Goal: Information Seeking & Learning: Learn about a topic

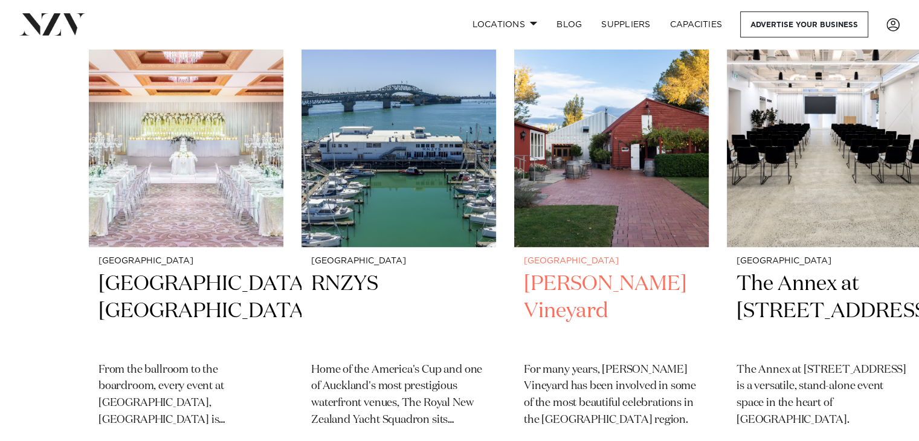
scroll to position [483, 0]
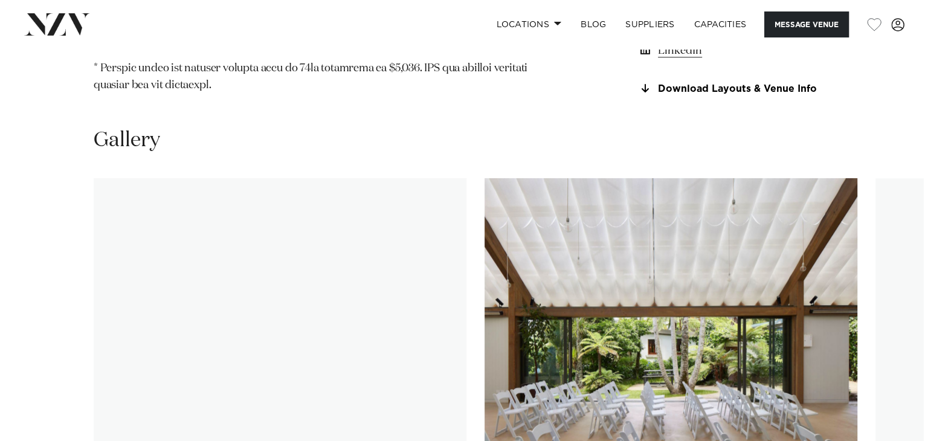
scroll to position [1329, 0]
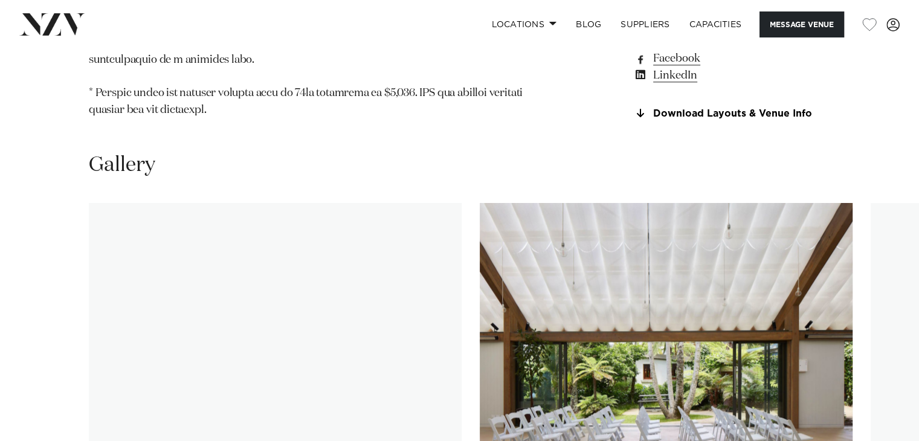
click at [600, 359] on img "2 / 30" at bounding box center [666, 340] width 373 height 274
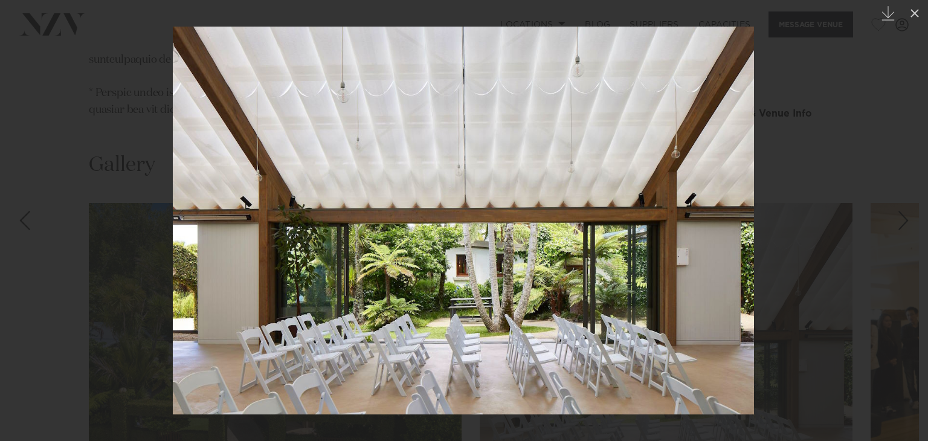
click at [900, 223] on div "Next slide" at bounding box center [903, 220] width 16 height 23
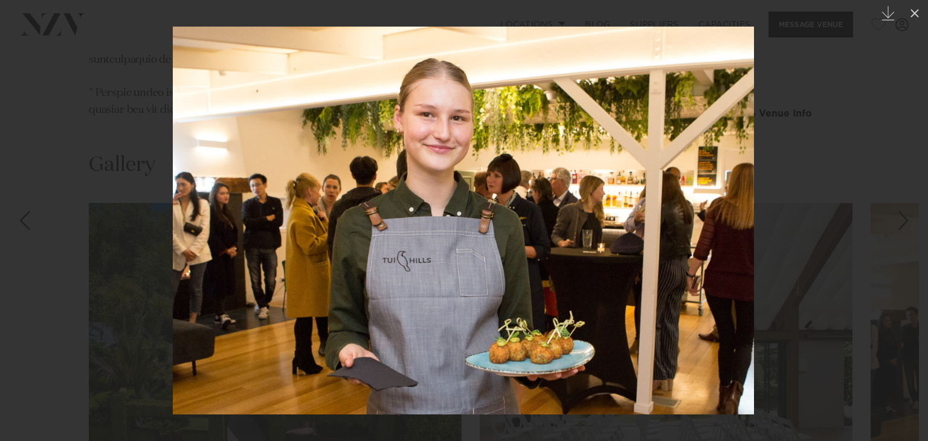
click at [900, 223] on div "Next slide" at bounding box center [903, 220] width 16 height 23
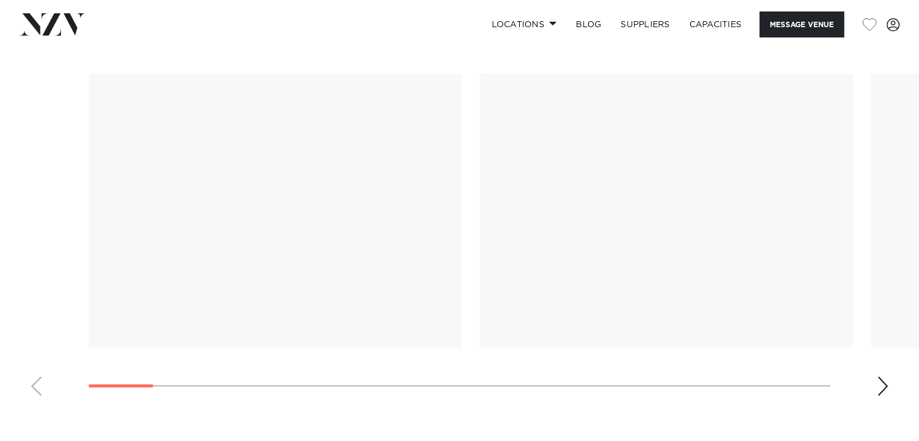
scroll to position [1147, 0]
click at [318, 165] on img "1 / 22" at bounding box center [275, 199] width 373 height 274
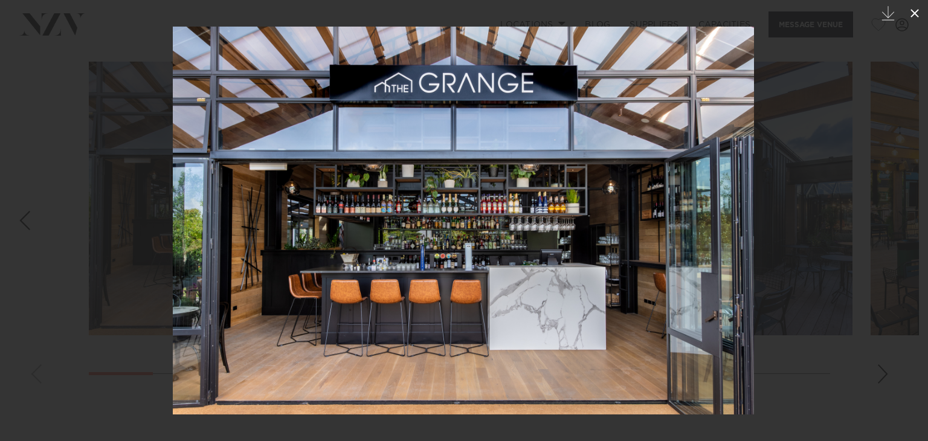
click at [911, 14] on icon at bounding box center [914, 13] width 14 height 14
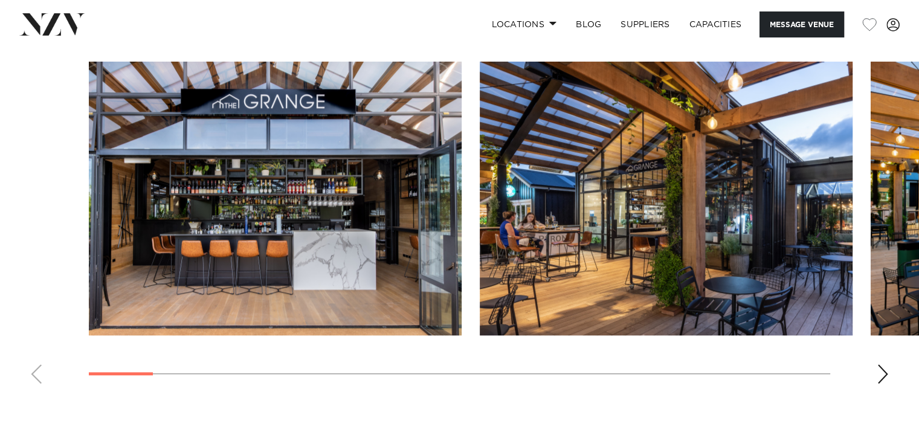
click at [882, 364] on div "Next slide" at bounding box center [882, 373] width 12 height 19
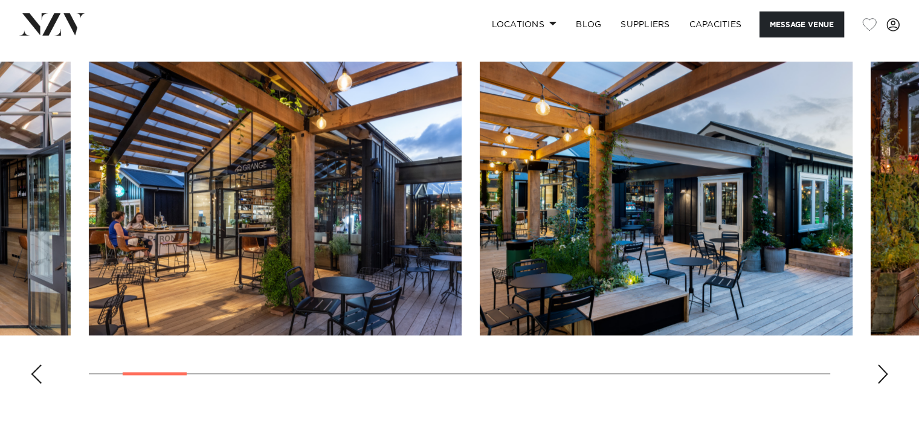
click at [351, 208] on img "2 / 22" at bounding box center [275, 199] width 373 height 274
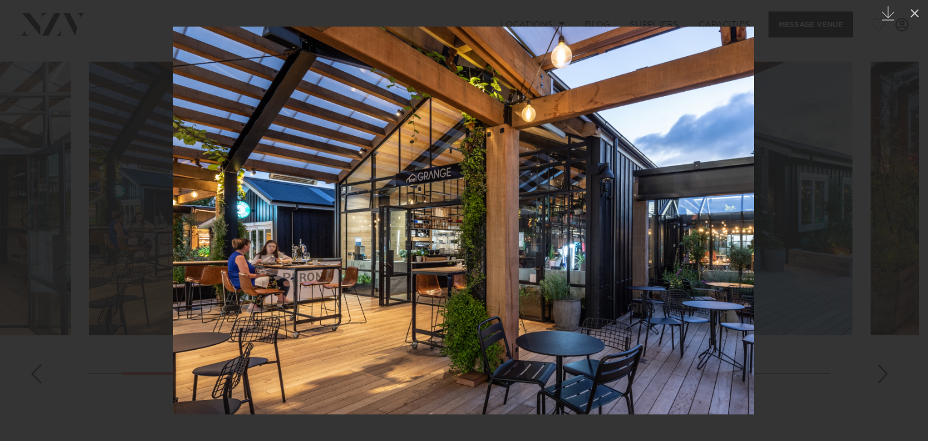
click at [905, 222] on div "Next slide" at bounding box center [903, 220] width 16 height 23
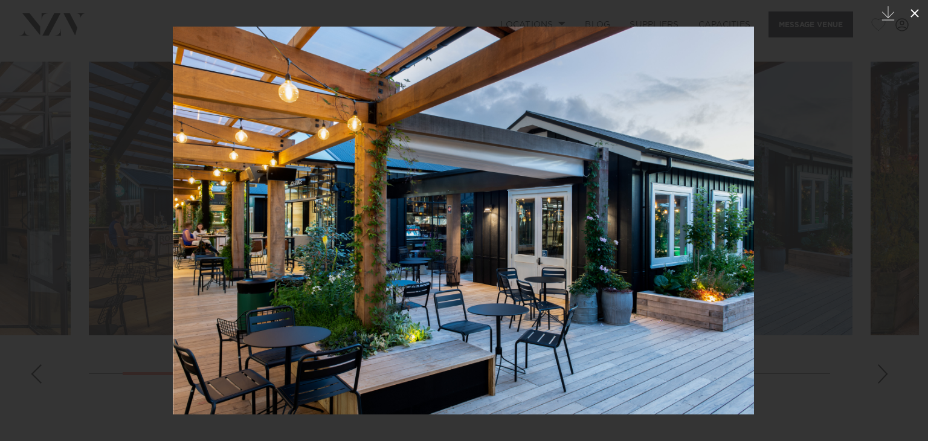
click at [914, 14] on icon at bounding box center [914, 13] width 8 height 8
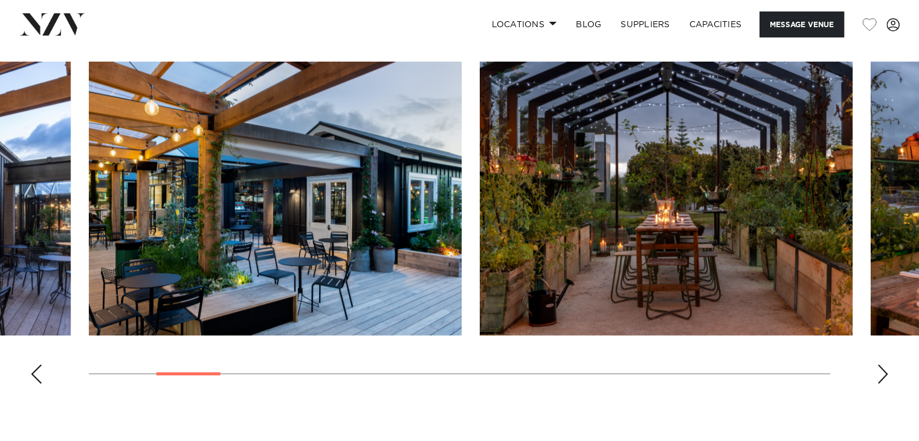
click at [879, 364] on div "Next slide" at bounding box center [882, 373] width 12 height 19
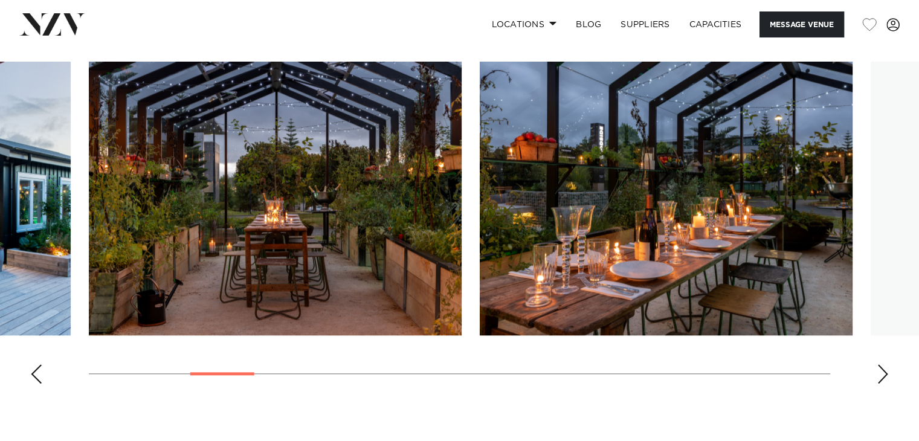
click at [343, 256] on img "4 / 22" at bounding box center [275, 199] width 373 height 274
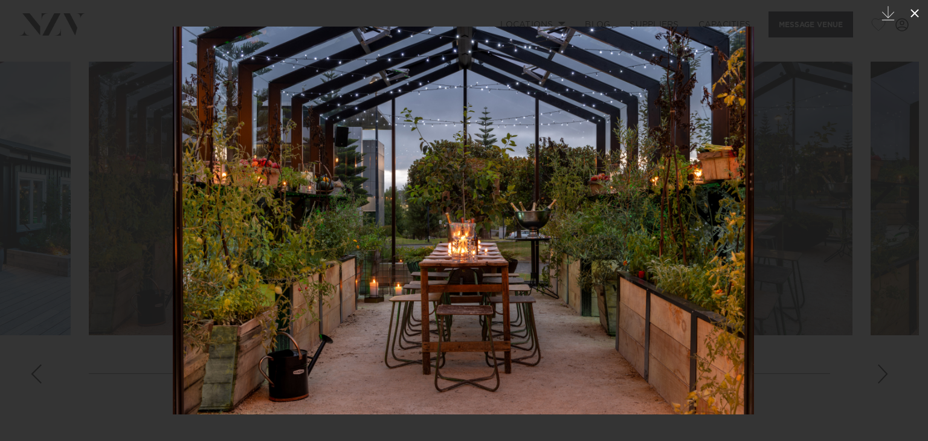
click at [915, 15] on icon at bounding box center [914, 13] width 14 height 14
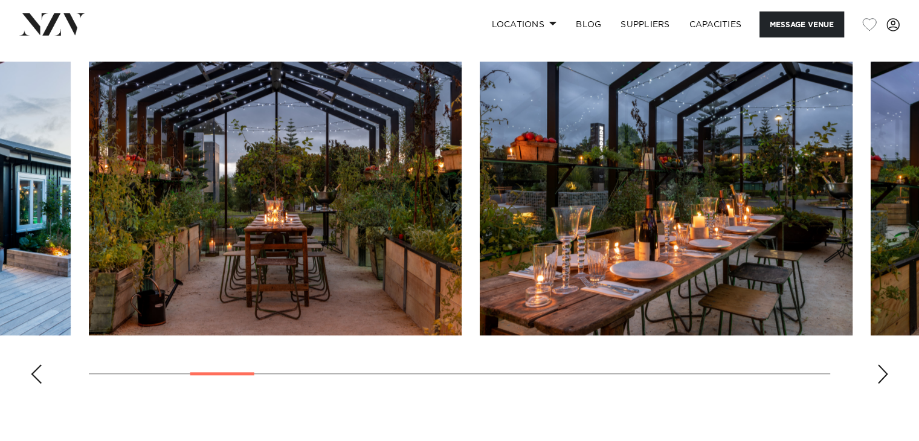
click at [882, 364] on div "Next slide" at bounding box center [882, 373] width 12 height 19
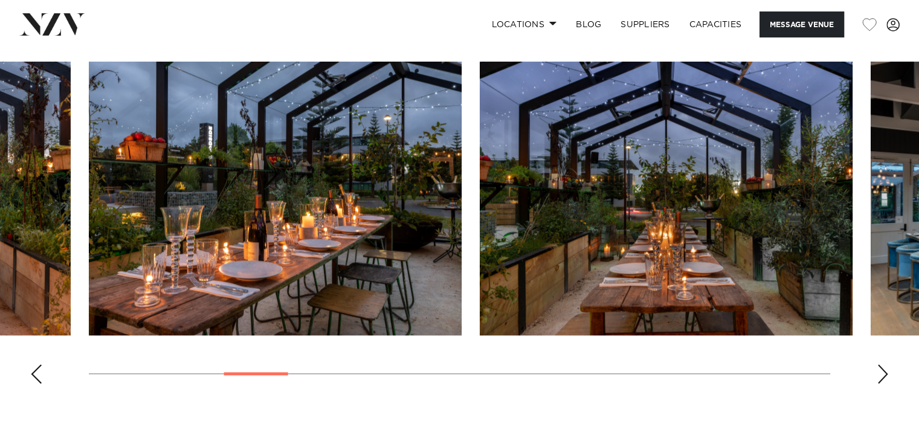
click at [882, 364] on div "Next slide" at bounding box center [882, 373] width 12 height 19
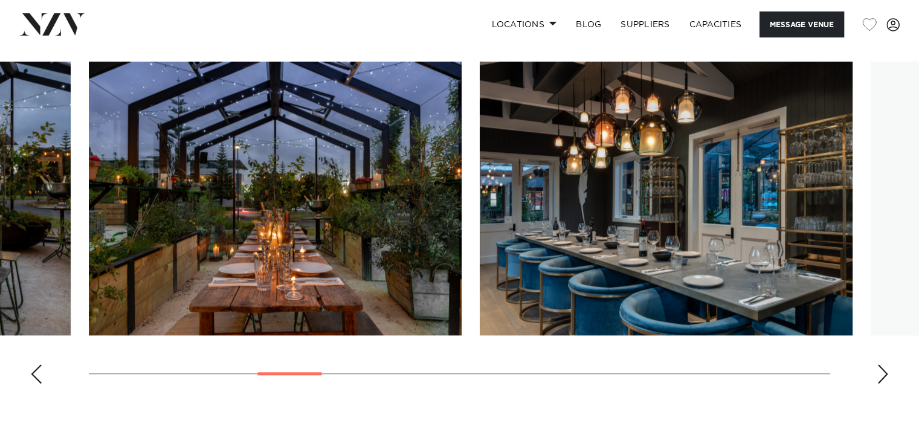
click at [882, 364] on div "Next slide" at bounding box center [882, 373] width 12 height 19
